Goal: Task Accomplishment & Management: Manage account settings

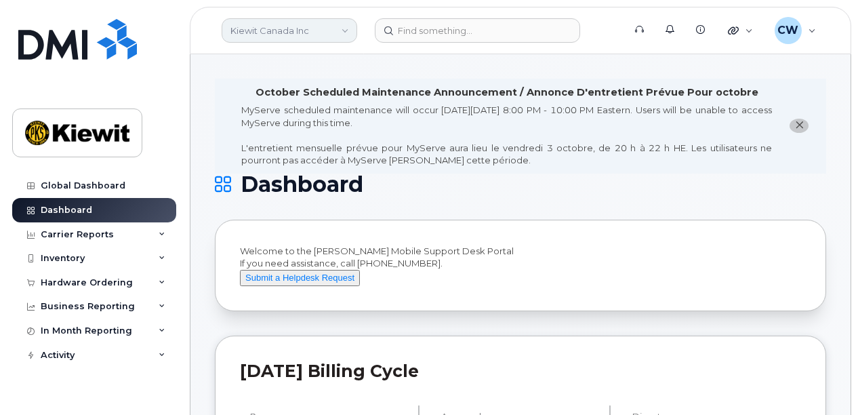
click at [295, 30] on link "Kiewit Canada Inc" at bounding box center [290, 30] width 136 height 24
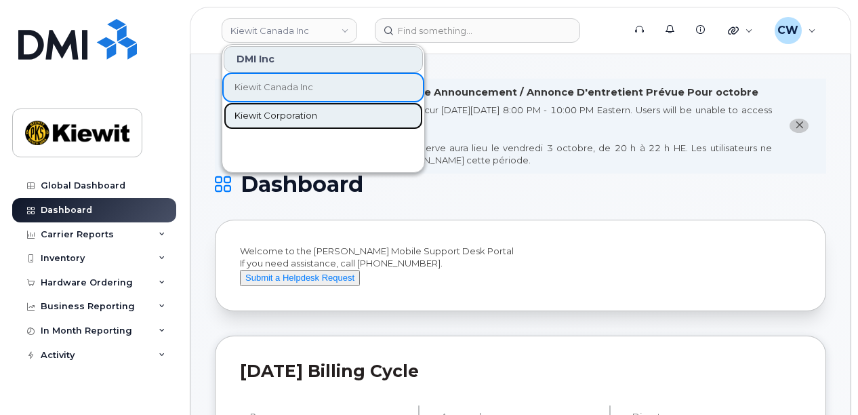
click at [277, 117] on span "Kiewit Corporation" at bounding box center [275, 116] width 83 height 14
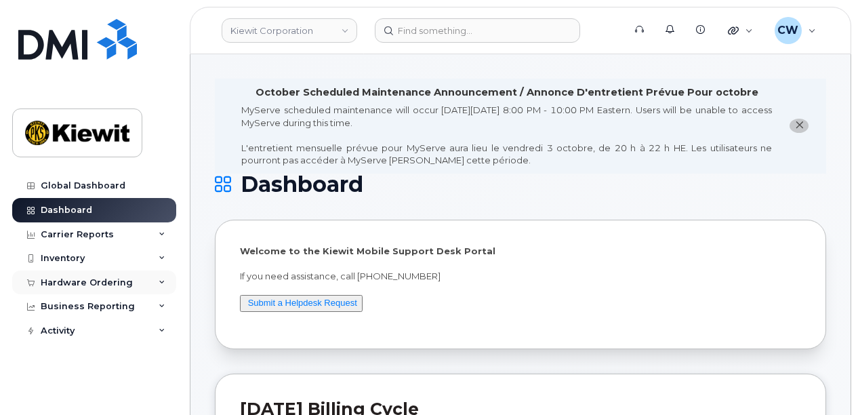
click at [108, 284] on div "Hardware Ordering" at bounding box center [87, 282] width 92 height 11
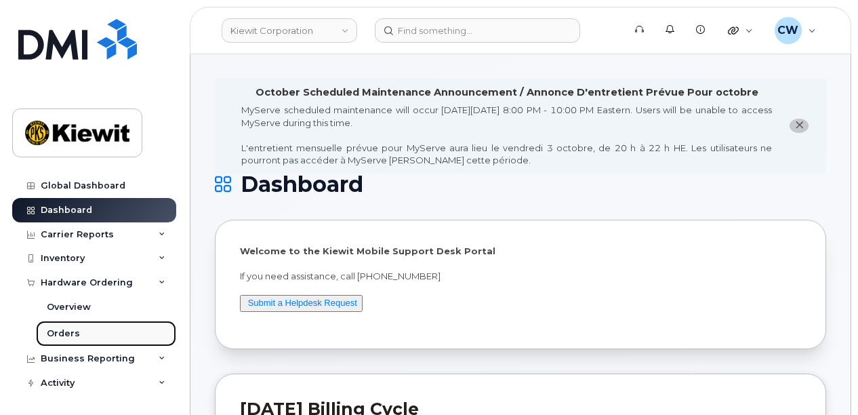
click at [73, 329] on div "Orders" at bounding box center [63, 333] width 33 height 12
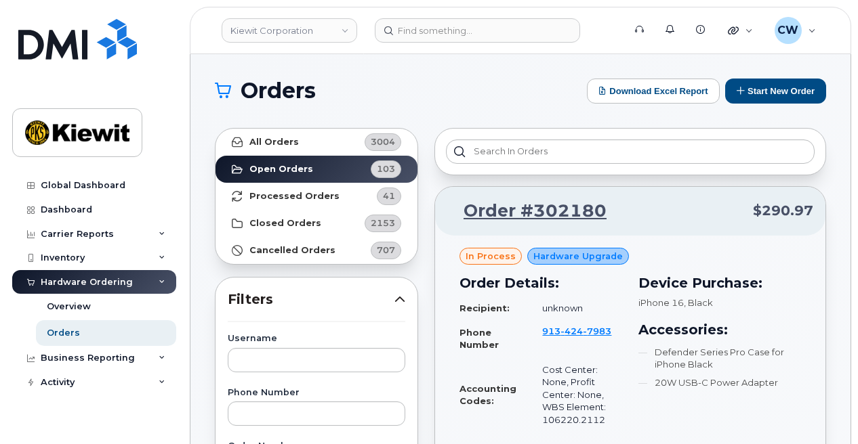
drag, startPoint x: 369, startPoint y: 10, endPoint x: 359, endPoint y: 20, distance: 13.4
click at [359, 20] on header "[PERSON_NAME] Corporation Support Alerts Knowledge Base Quicklinks Suspend / Ca…" at bounding box center [520, 30] width 661 height 47
